Goal: Transaction & Acquisition: Purchase product/service

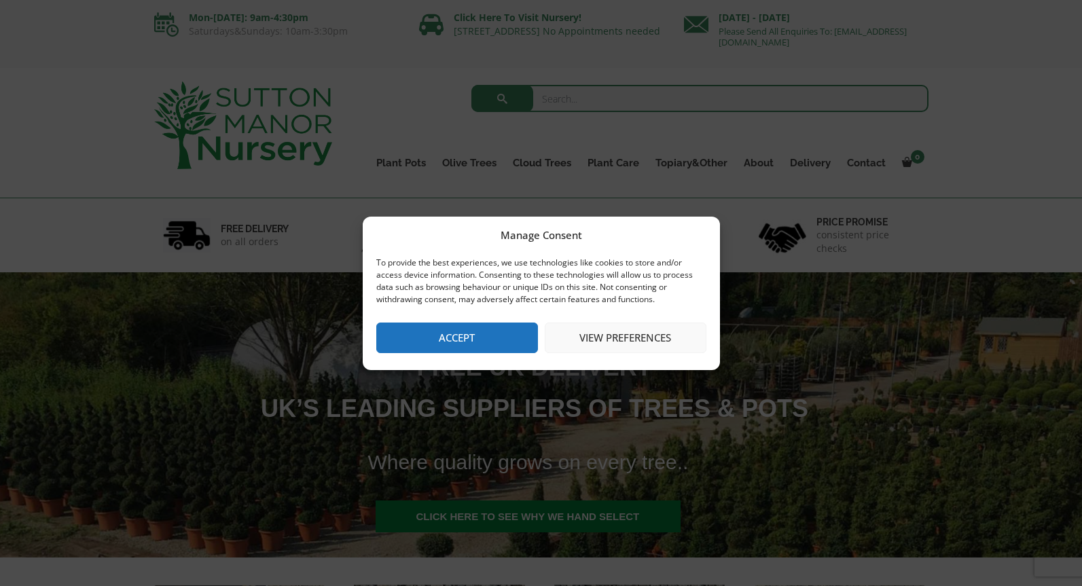
click at [499, 338] on button "Accept" at bounding box center [457, 338] width 162 height 31
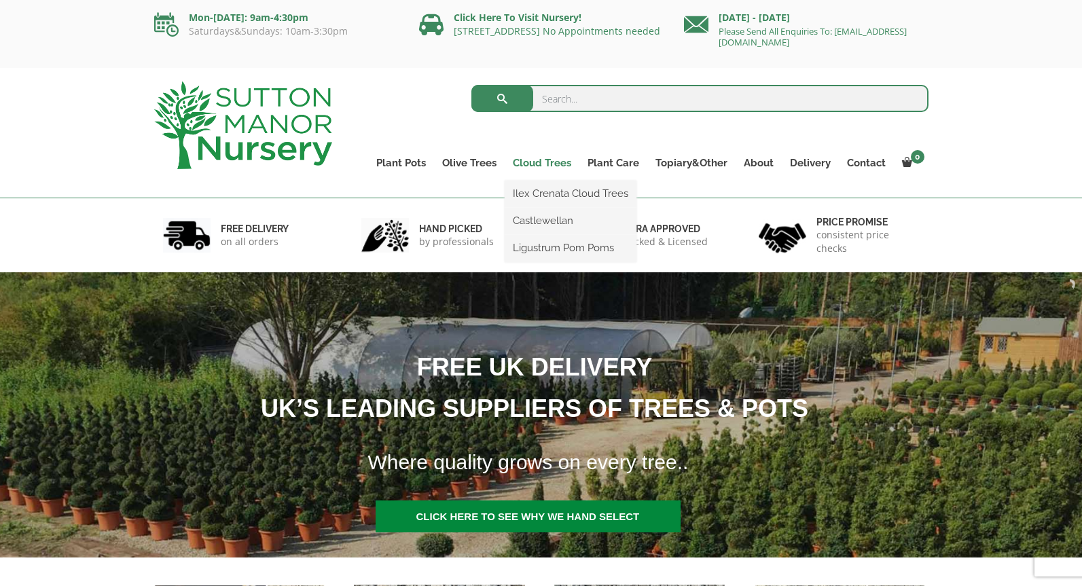
click at [528, 164] on link "Cloud Trees" at bounding box center [542, 163] width 75 height 19
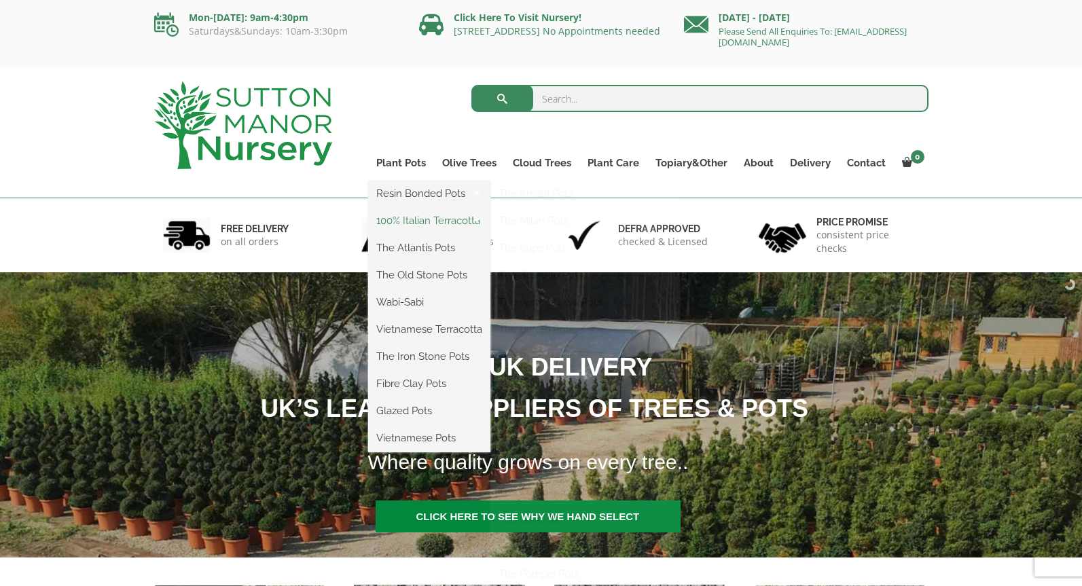
click at [400, 215] on link "100% Italian Terracotta" at bounding box center [429, 221] width 122 height 20
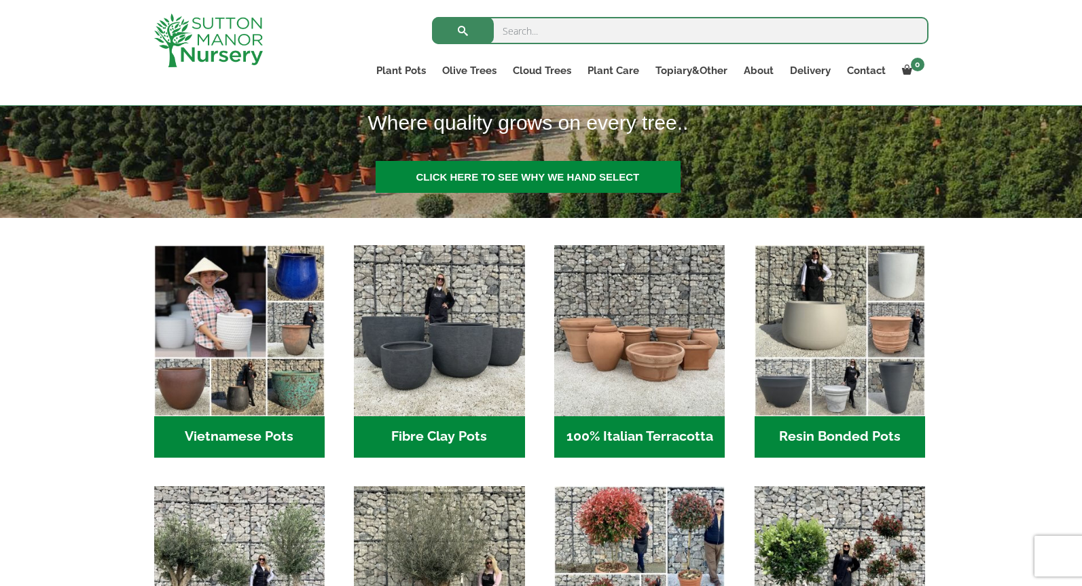
scroll to position [655, 0]
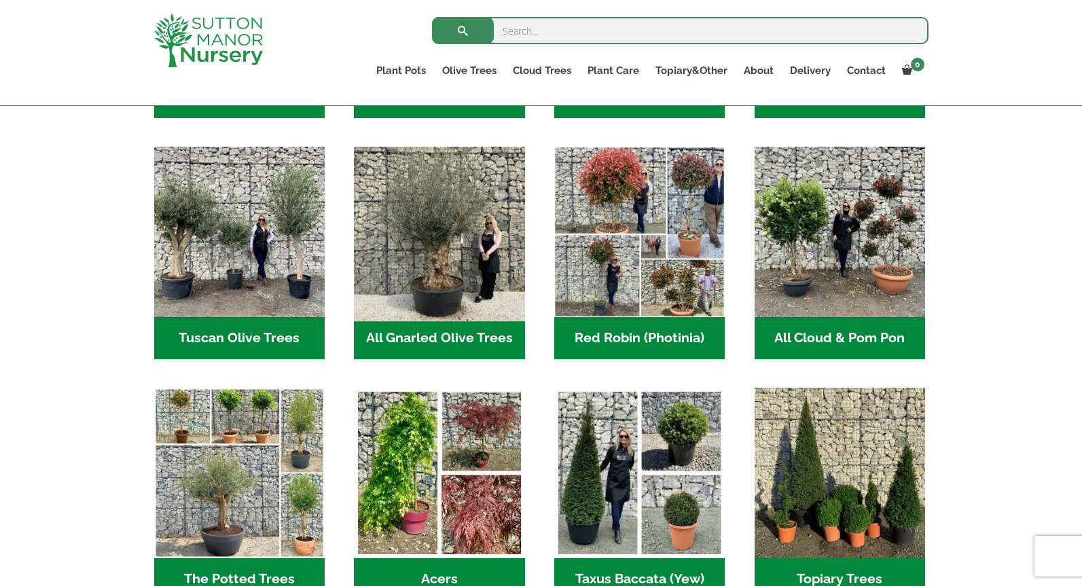
click at [443, 268] on img "Visit product category All Gnarled Olive Trees" at bounding box center [439, 232] width 179 height 179
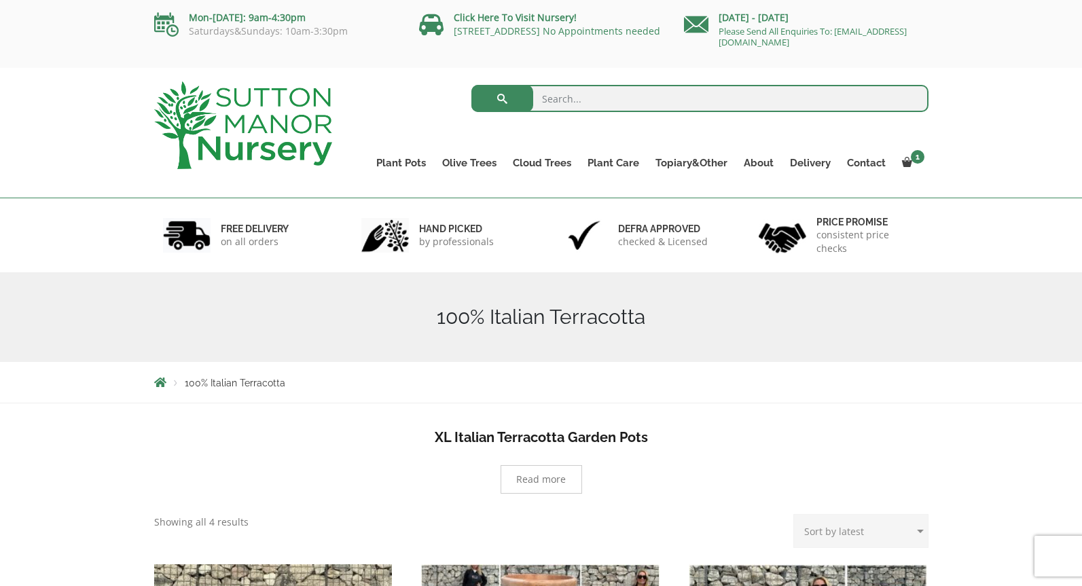
scroll to position [1275, 0]
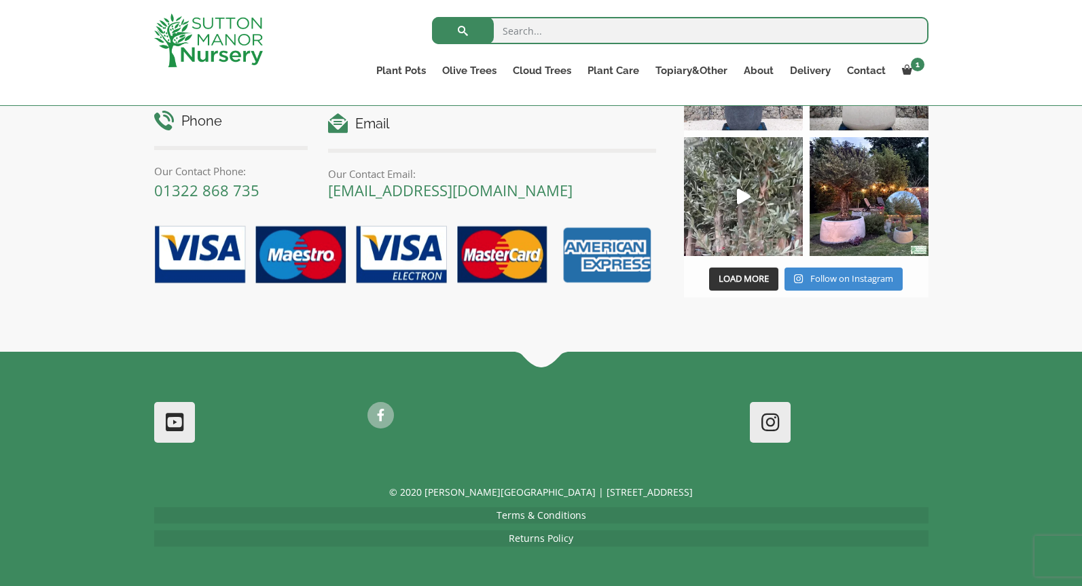
click at [382, 412] on link at bounding box center [381, 415] width 24 height 24
click at [629, 422] on div at bounding box center [540, 417] width 397 height 31
click at [629, 428] on div at bounding box center [540, 417] width 397 height 31
click at [651, 432] on div at bounding box center [540, 417] width 397 height 31
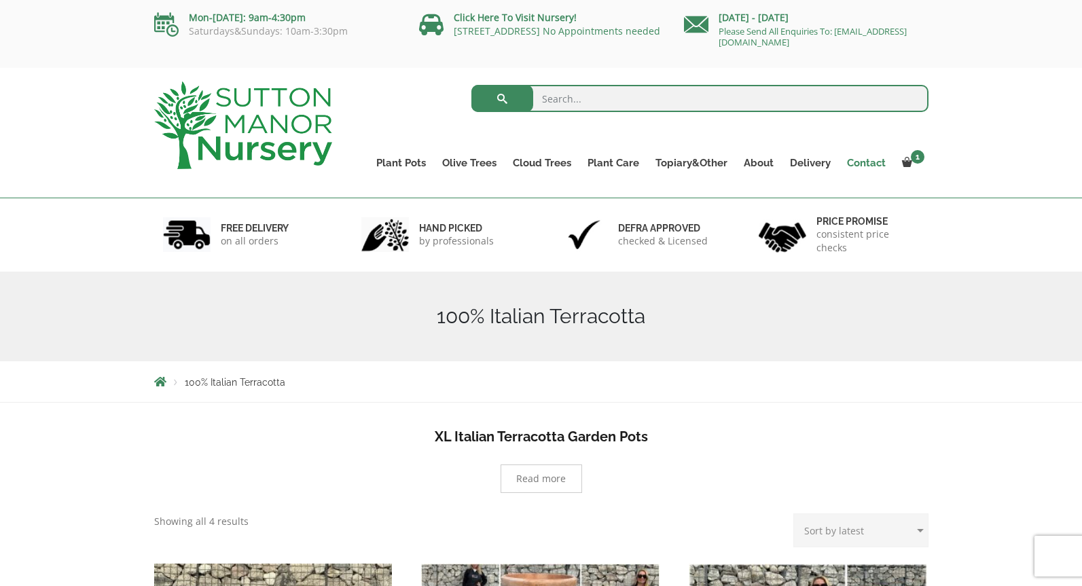
click at [864, 165] on link "Contact" at bounding box center [866, 163] width 55 height 19
click at [802, 493] on div "Read more" at bounding box center [541, 477] width 774 height 32
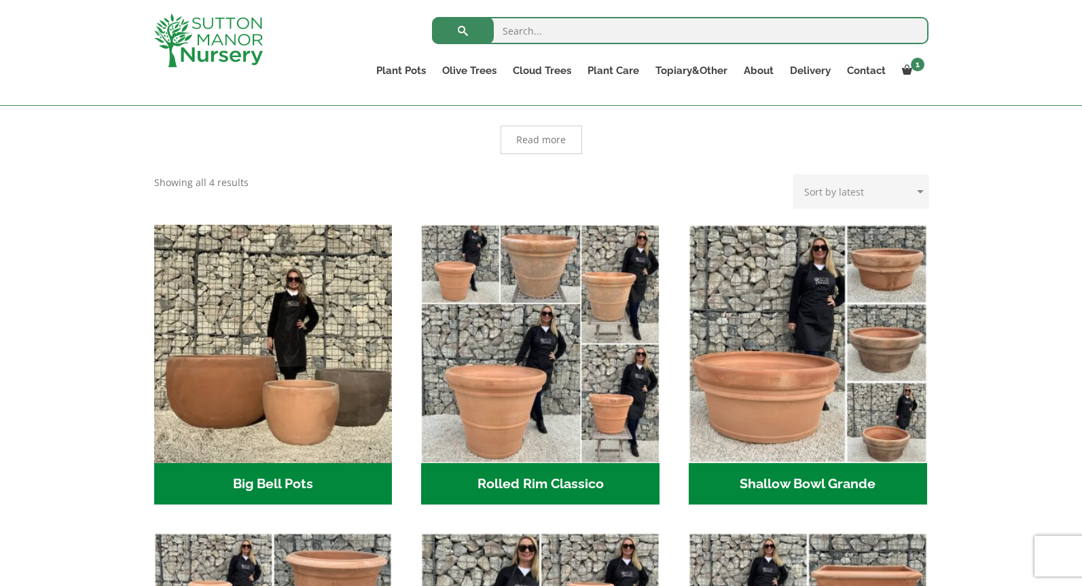
scroll to position [1251, 0]
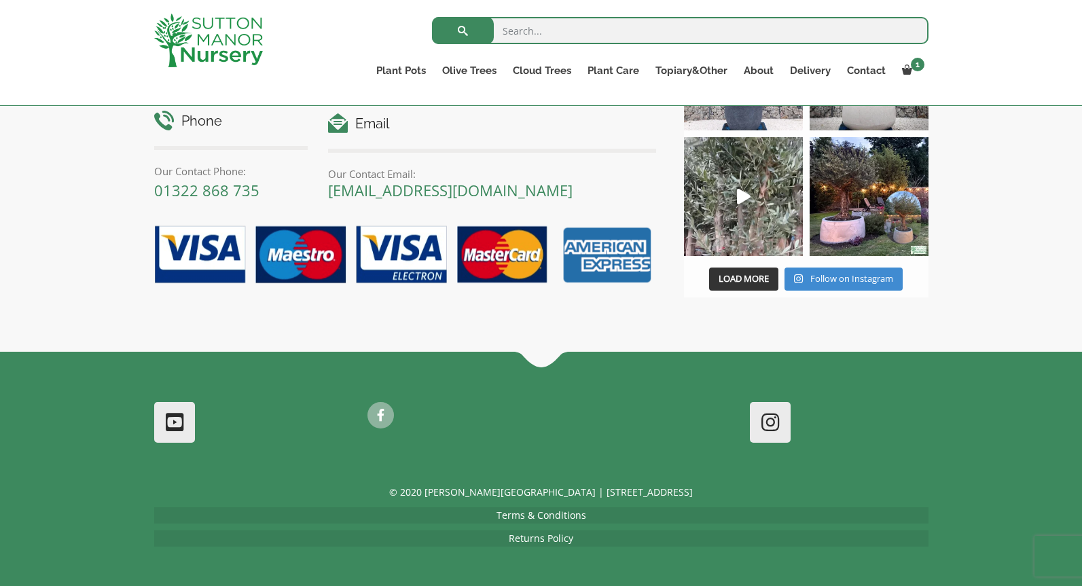
click at [546, 373] on div at bounding box center [541, 426] width 1082 height 116
click at [518, 393] on div at bounding box center [541, 426] width 1082 height 116
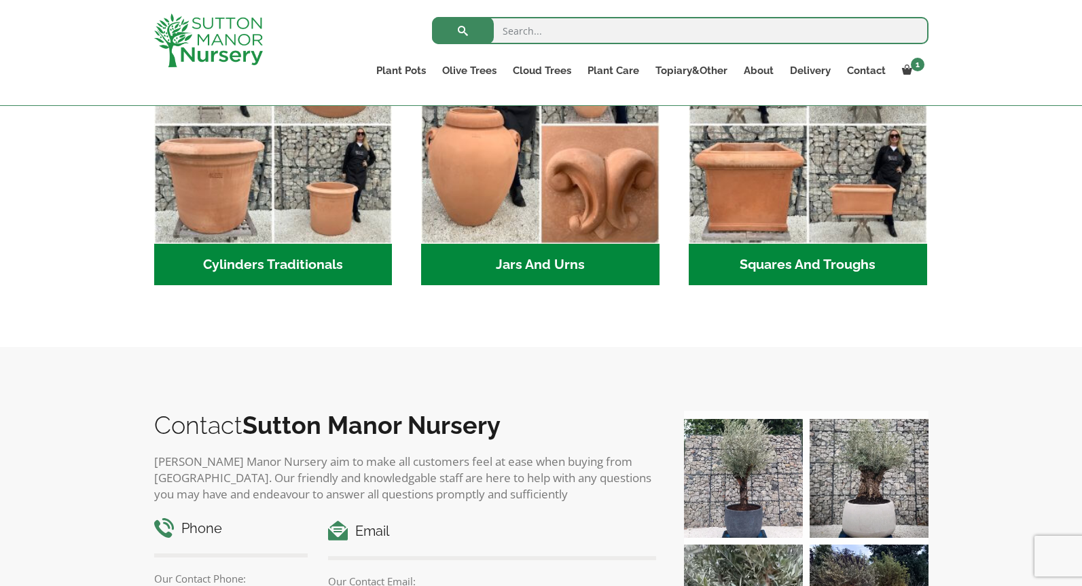
scroll to position [911, 0]
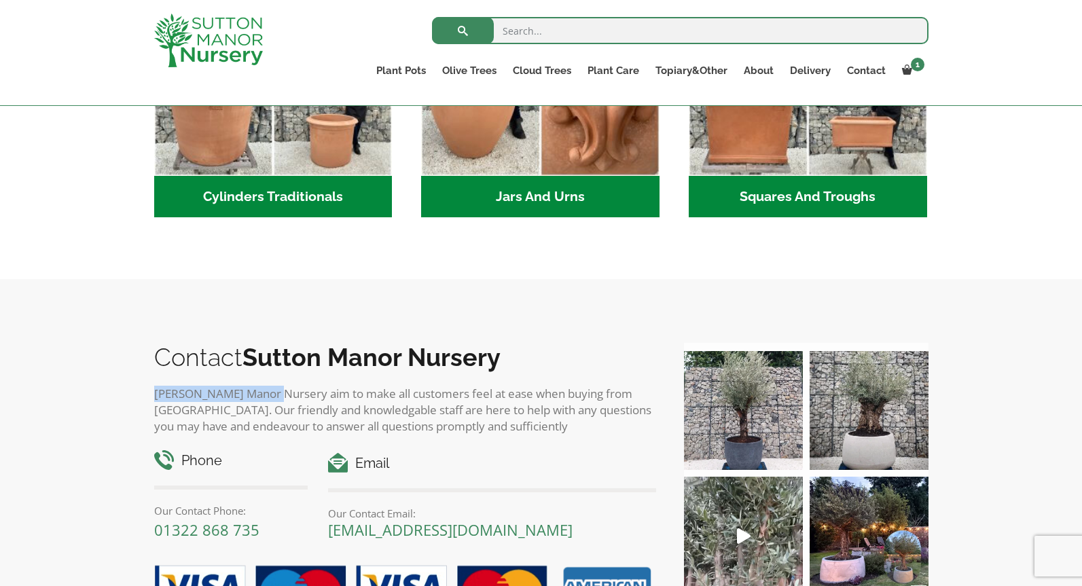
drag, startPoint x: 150, startPoint y: 395, endPoint x: 11, endPoint y: 296, distance: 170.6
click at [272, 392] on div "Contact Sutton Manor Nursery Sutton Manor Nursery aim to make all customers fee…" at bounding box center [409, 483] width 530 height 299
copy p "Sutton Manor Nursery"
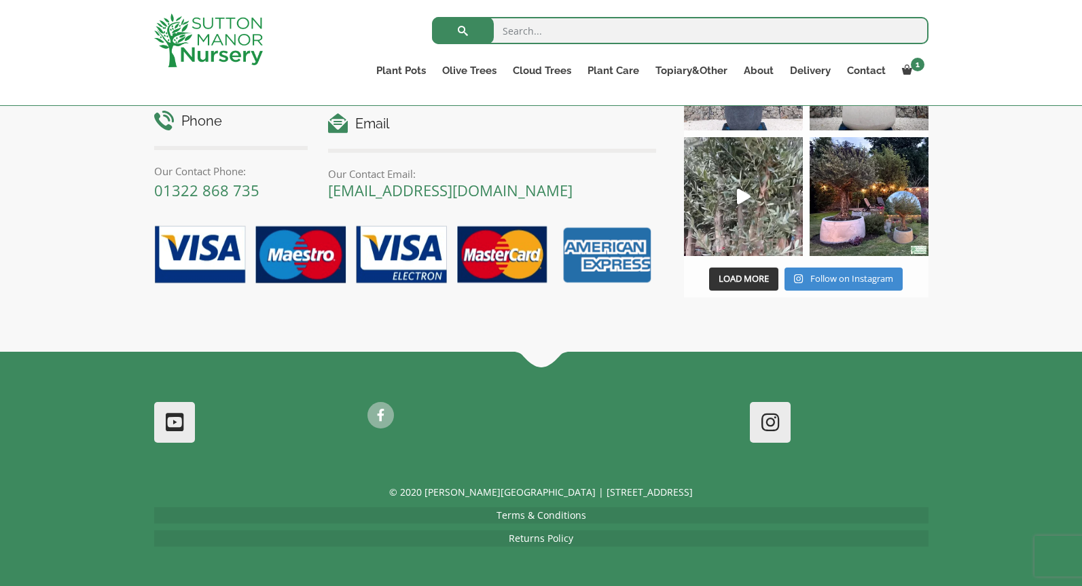
click at [537, 515] on link "Terms & Conditions" at bounding box center [542, 515] width 90 height 13
click at [531, 537] on link "Returns Policy" at bounding box center [541, 538] width 65 height 13
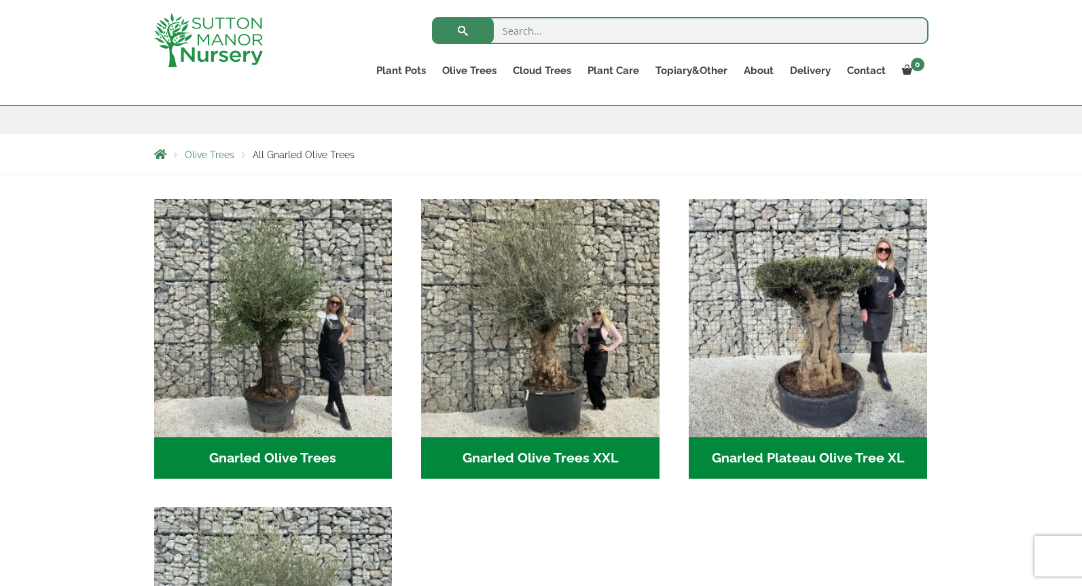
scroll to position [383, 0]
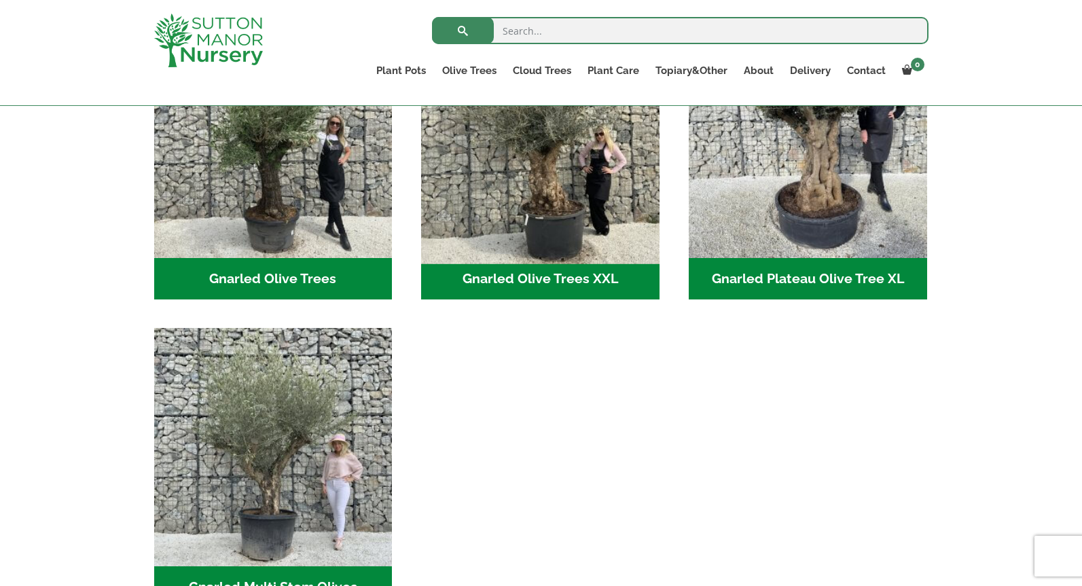
click at [564, 239] on img "Visit product category Gnarled Olive Trees XXL" at bounding box center [541, 139] width 250 height 250
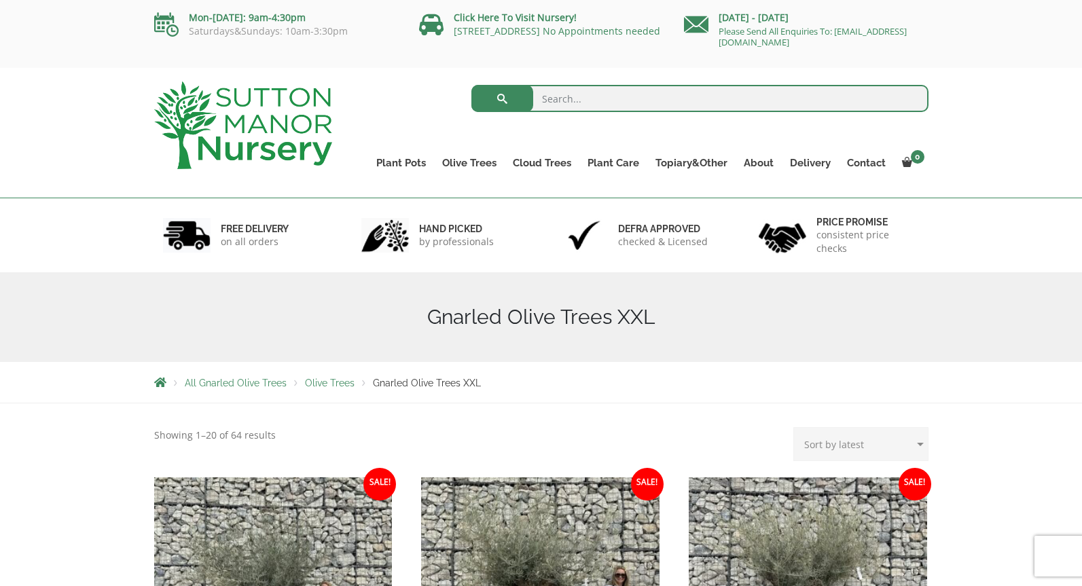
scroll to position [247, 0]
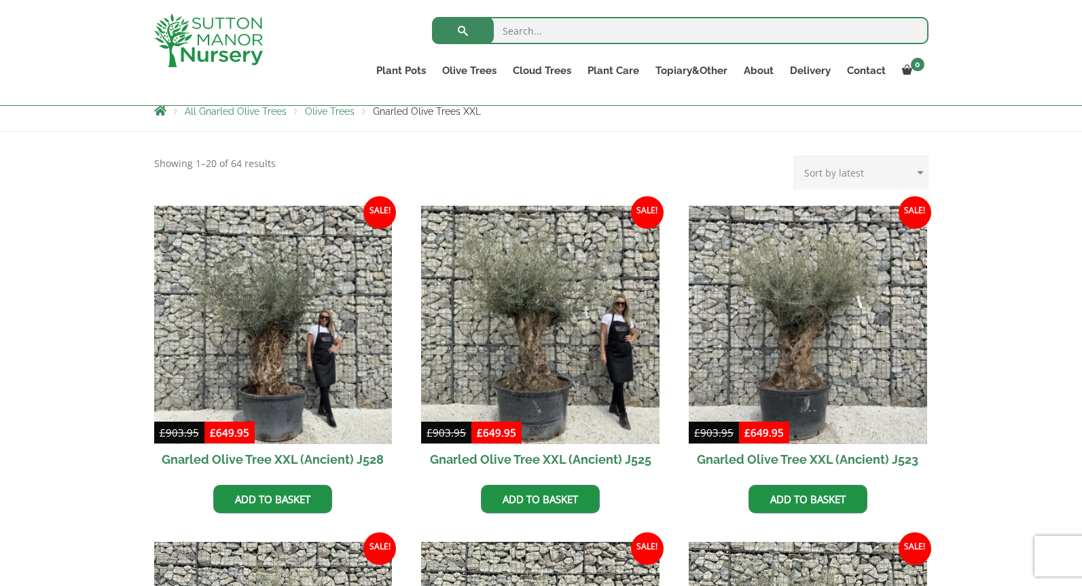
click at [825, 505] on link "Add to basket" at bounding box center [808, 499] width 119 height 29
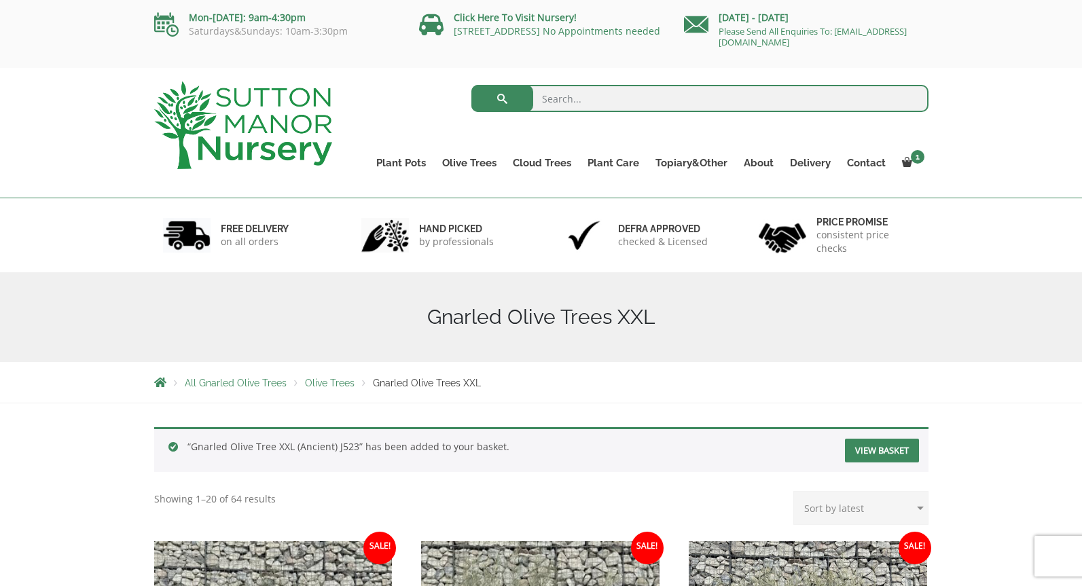
click at [874, 458] on link "View basket" at bounding box center [882, 451] width 74 height 24
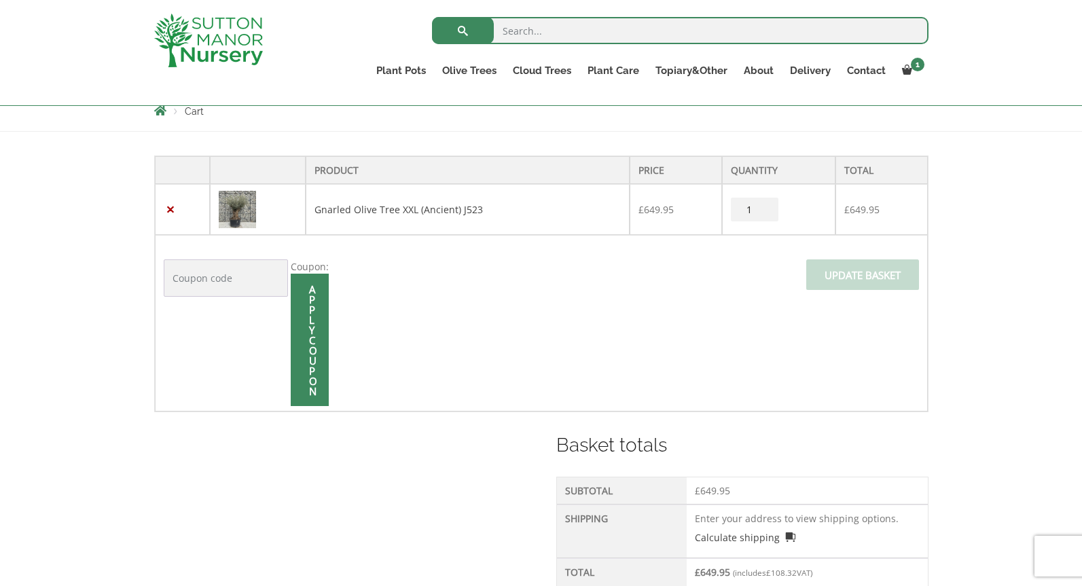
scroll to position [587, 0]
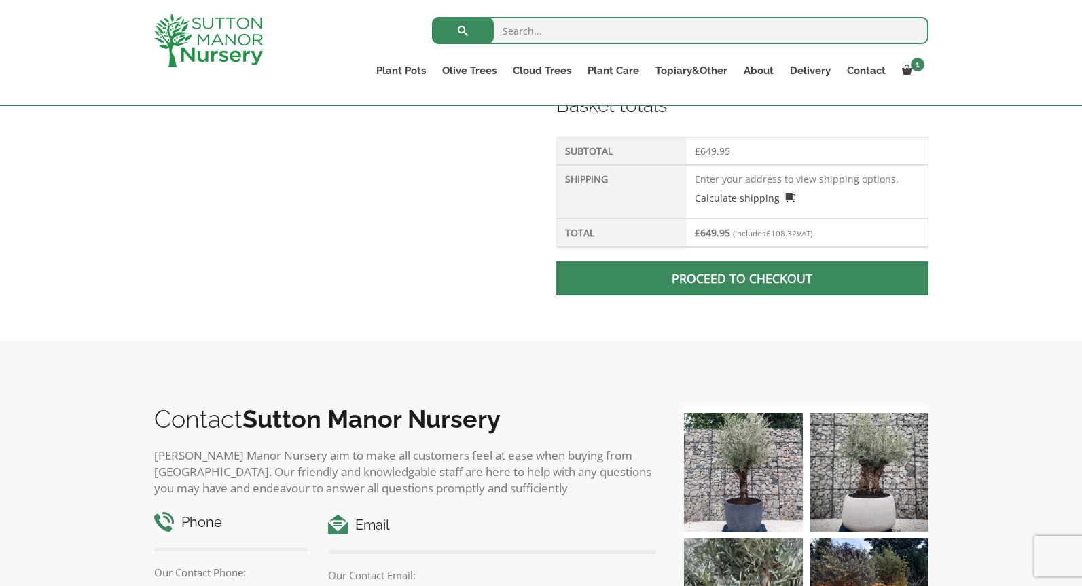
click at [742, 279] on span at bounding box center [742, 279] width 0 height 0
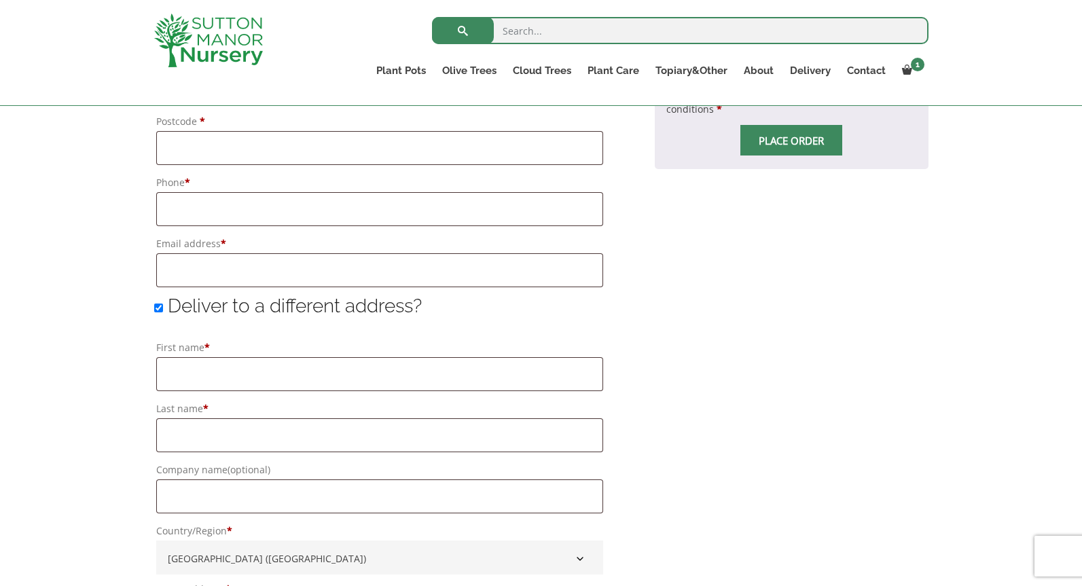
scroll to position [655, 0]
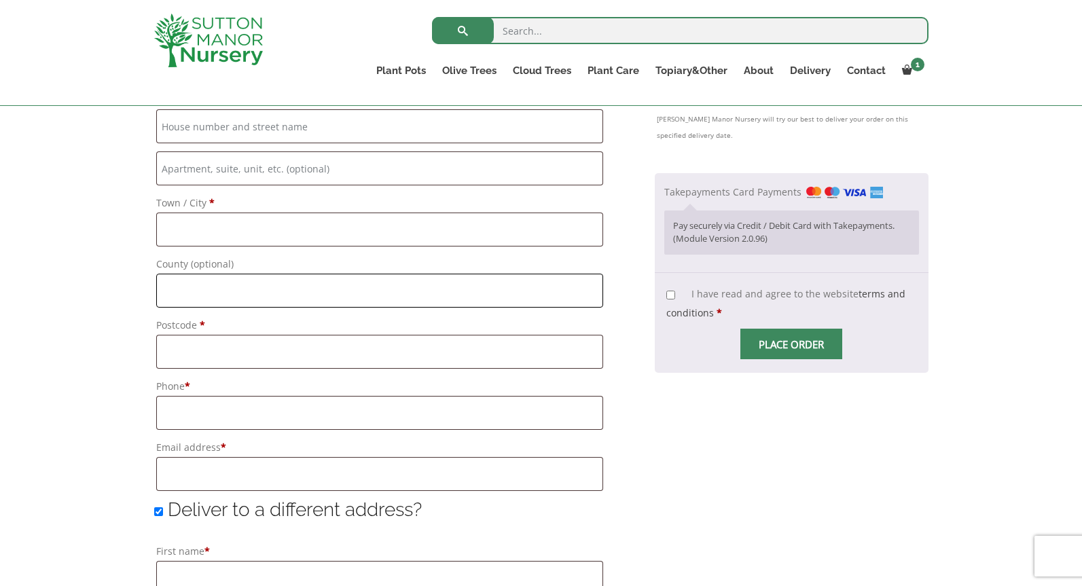
drag, startPoint x: 557, startPoint y: 287, endPoint x: 686, endPoint y: 205, distance: 153.0
click at [557, 287] on input "County (optional)" at bounding box center [379, 291] width 447 height 34
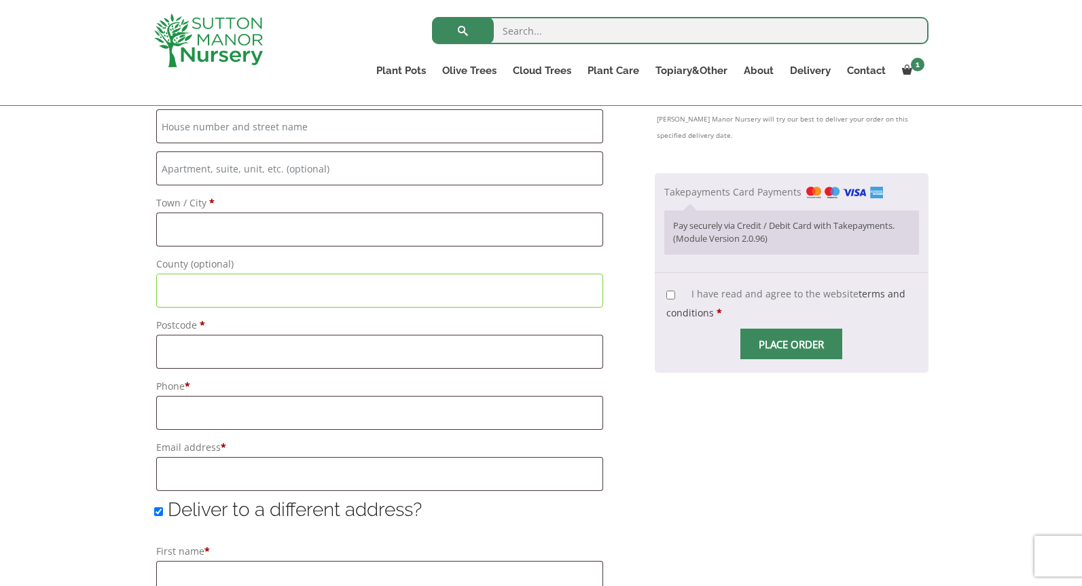
click at [722, 439] on div "Your order Product Subtotal Gnarled Olive Tree XXL (Ancient) J523 × 1 £ 649.95 …" at bounding box center [791, 468] width 273 height 1328
drag, startPoint x: 774, startPoint y: 567, endPoint x: 684, endPoint y: 365, distance: 221.1
click at [775, 562] on div "Your order Product Subtotal Gnarled Olive Tree XXL (Ancient) J523 × 1 £ 649.95 …" at bounding box center [791, 468] width 273 height 1328
click at [723, 198] on label "Takepayments Card Payments" at bounding box center [773, 191] width 218 height 13
click at [0, 0] on input "Takepayments Card Payments" at bounding box center [0, 0] width 0 height 0
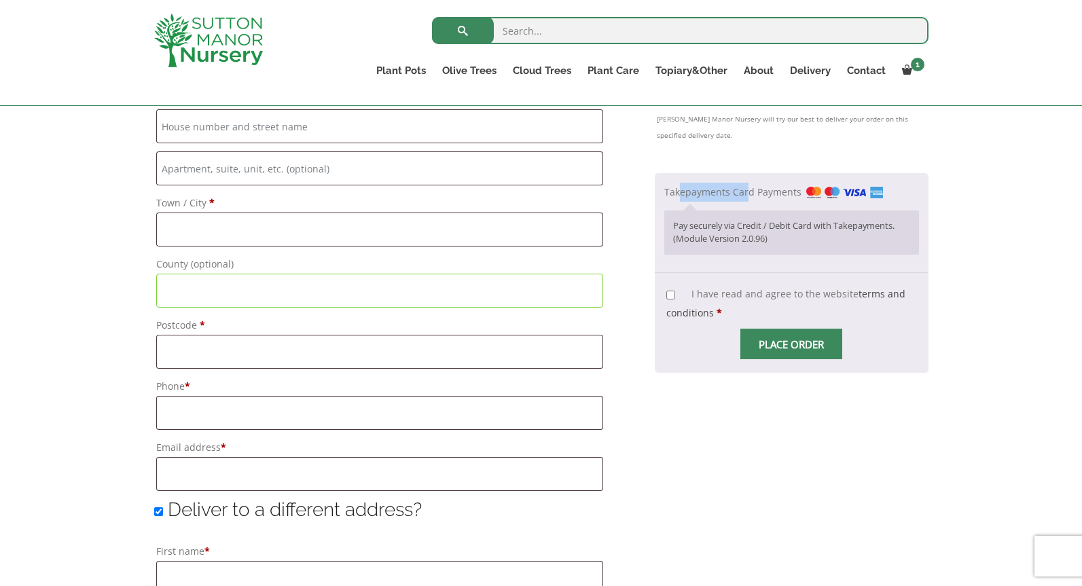
click at [723, 198] on label "Takepayments Card Payments" at bounding box center [773, 191] width 218 height 13
click at [0, 0] on input "Takepayments Card Payments" at bounding box center [0, 0] width 0 height 0
copy label "Takepayments"
click at [699, 198] on label "Takepayments Card Payments" at bounding box center [773, 191] width 218 height 13
click at [0, 0] on input "Takepayments Card Payments" at bounding box center [0, 0] width 0 height 0
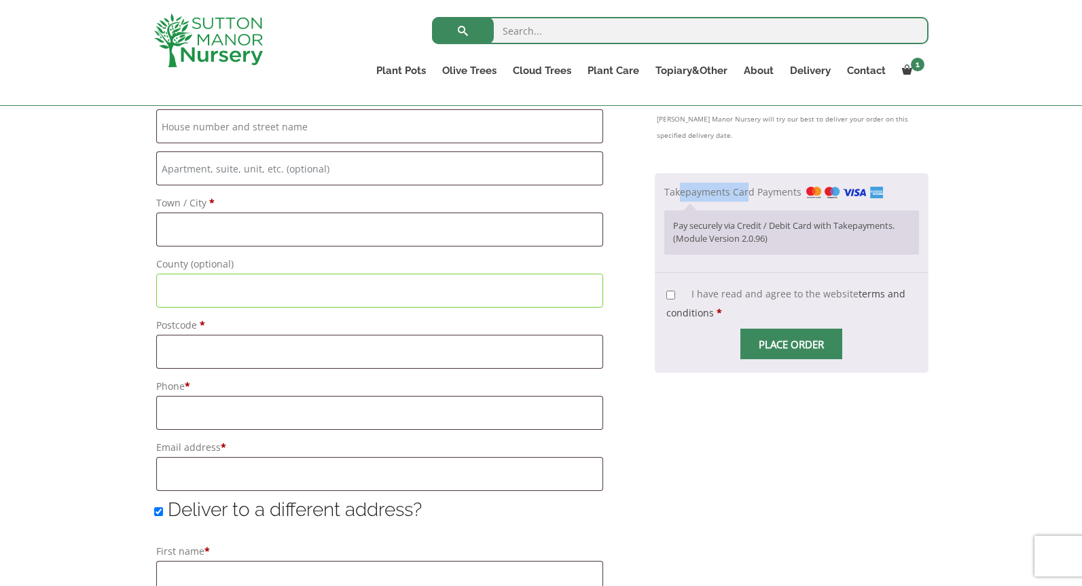
click at [699, 198] on label "Takepayments Card Payments" at bounding box center [773, 191] width 218 height 13
click at [0, 0] on input "Takepayments Card Payments" at bounding box center [0, 0] width 0 height 0
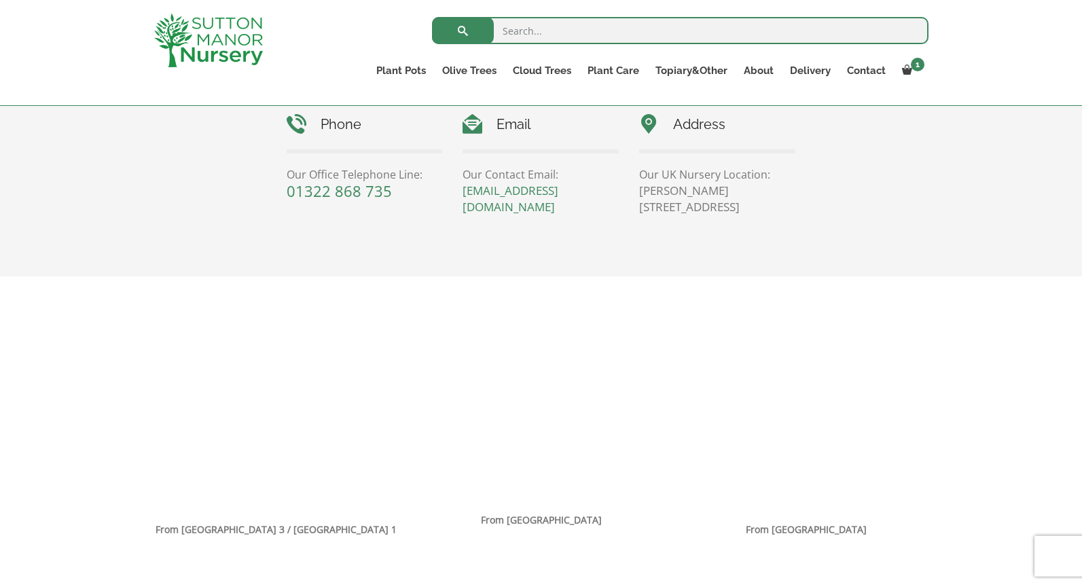
scroll to position [451, 0]
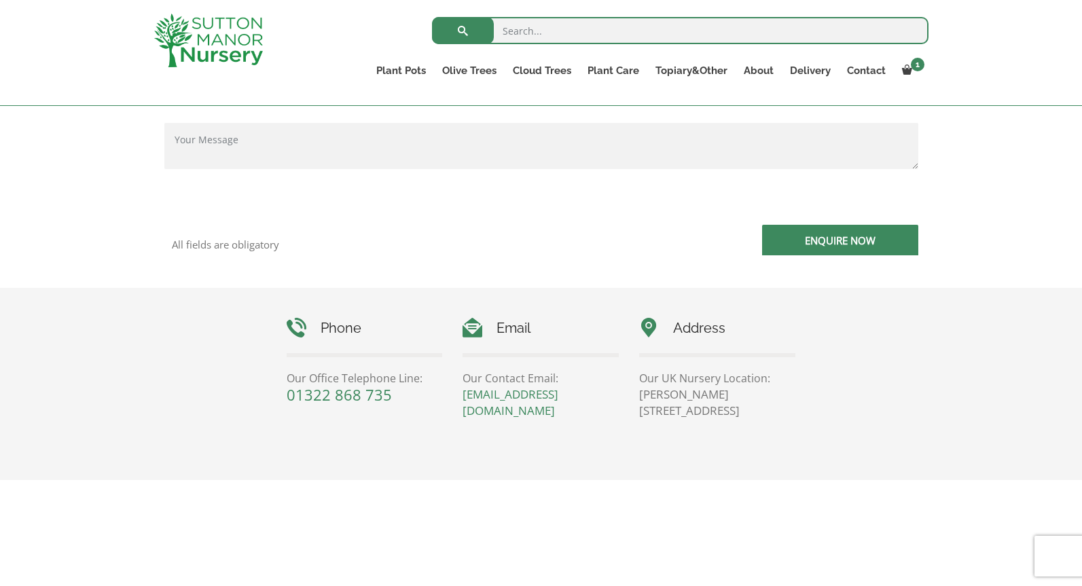
drag, startPoint x: 499, startPoint y: 194, endPoint x: 432, endPoint y: 259, distance: 93.2
click at [383, 251] on div "All fields are obligatory" at bounding box center [347, 244] width 387 height 39
drag, startPoint x: 457, startPoint y: 397, endPoint x: 542, endPoint y: 412, distance: 86.2
click at [542, 412] on div "Email Our Contact Email: enquiries@suttonmanornursery.co.uk" at bounding box center [540, 368] width 177 height 101
copy link "[EMAIL_ADDRESS][DOMAIN_NAME]"
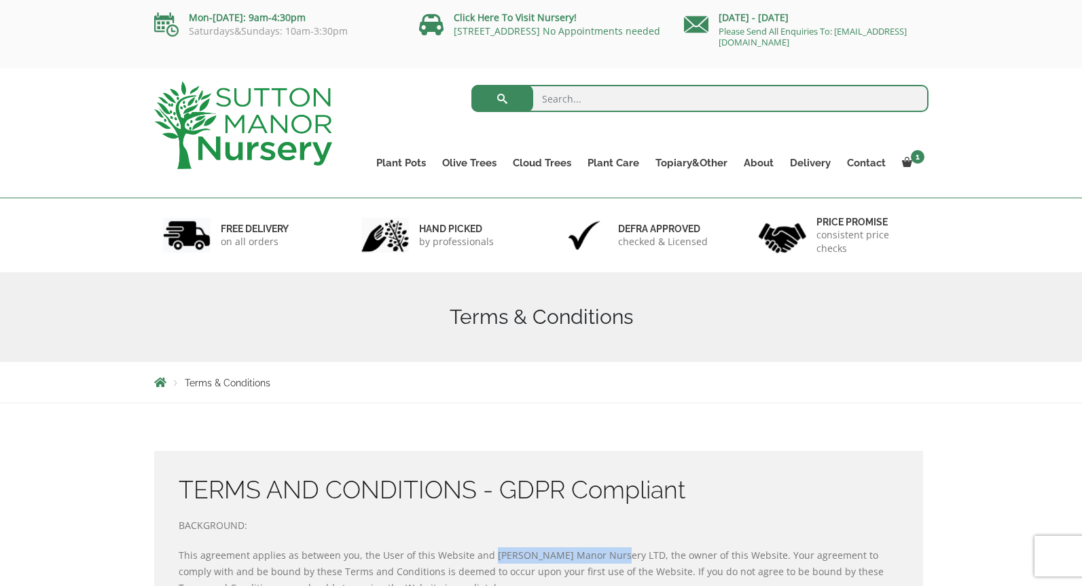
drag, startPoint x: 604, startPoint y: 556, endPoint x: 486, endPoint y: 560, distance: 117.6
click at [486, 560] on span "This agreement applies as between you, the User of this Website and [PERSON_NAM…" at bounding box center [531, 572] width 705 height 46
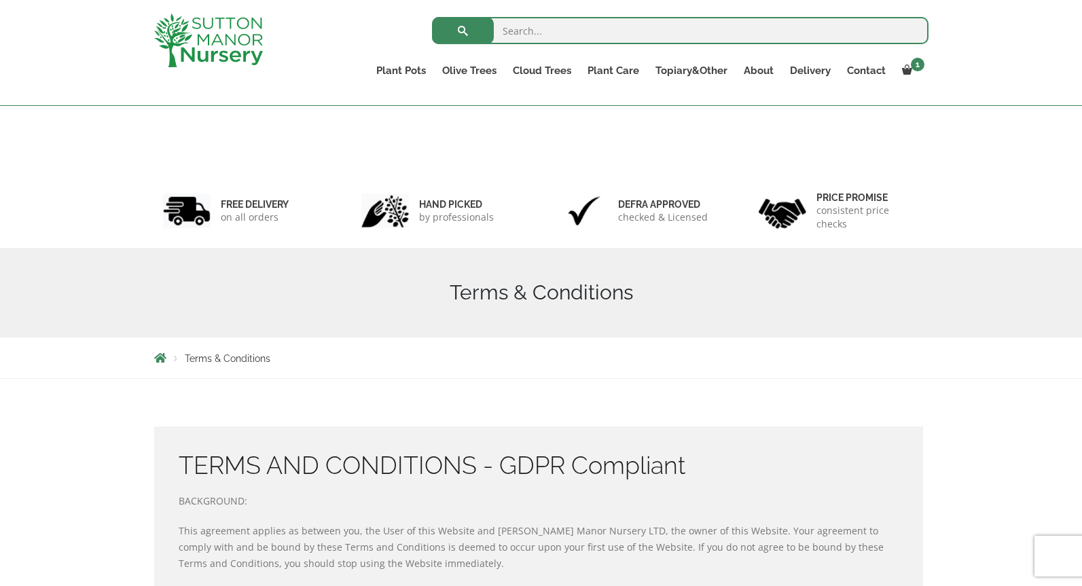
scroll to position [315, 0]
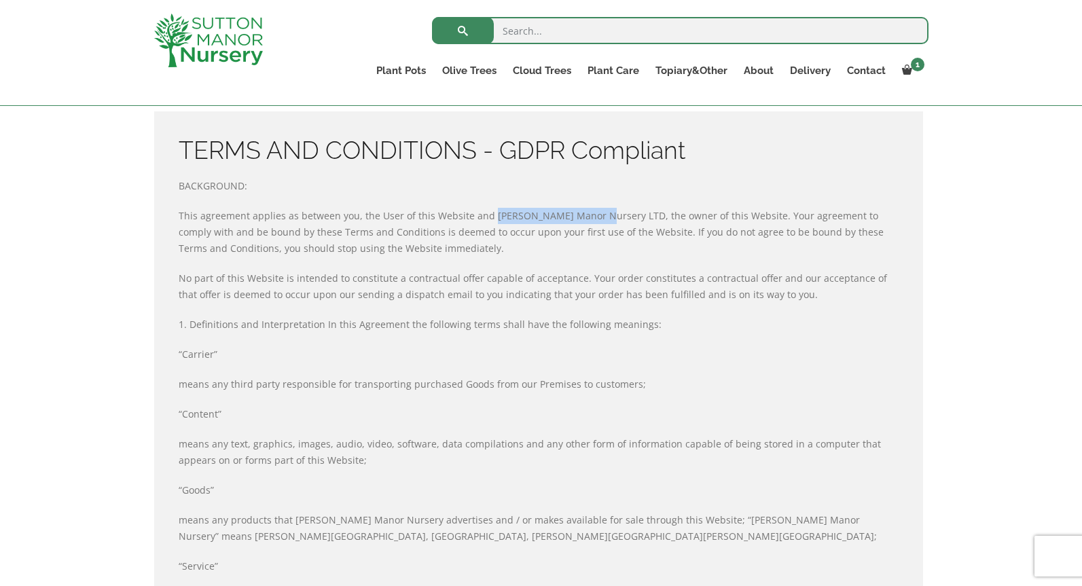
drag, startPoint x: 486, startPoint y: 216, endPoint x: 476, endPoint y: 63, distance: 153.2
click at [588, 214] on span "This agreement applies as between you, the User of this Website and [PERSON_NAM…" at bounding box center [531, 232] width 705 height 46
copy span "Sutton Manor Nursery"
